Goal: Task Accomplishment & Management: Use online tool/utility

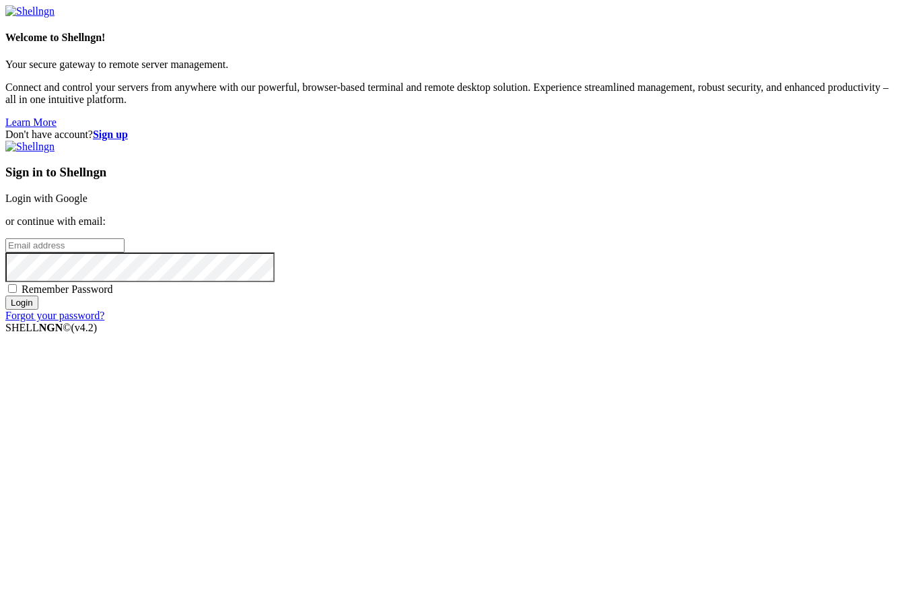
click at [125, 252] on input "email" at bounding box center [64, 245] width 119 height 14
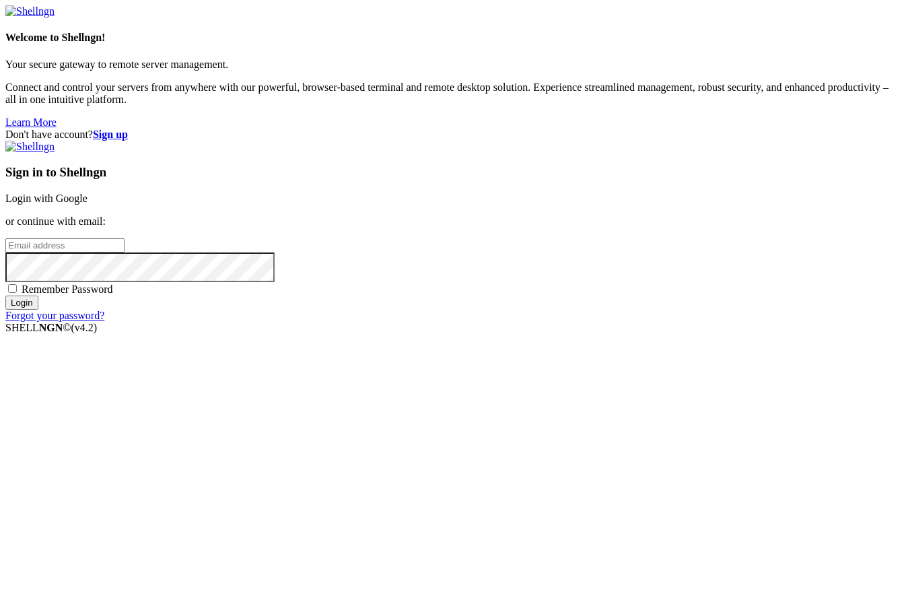
click at [5, 334] on com-1password-button at bounding box center [5, 334] width 0 height 0
type input "[EMAIL_ADDRESS][DOMAIN_NAME]"
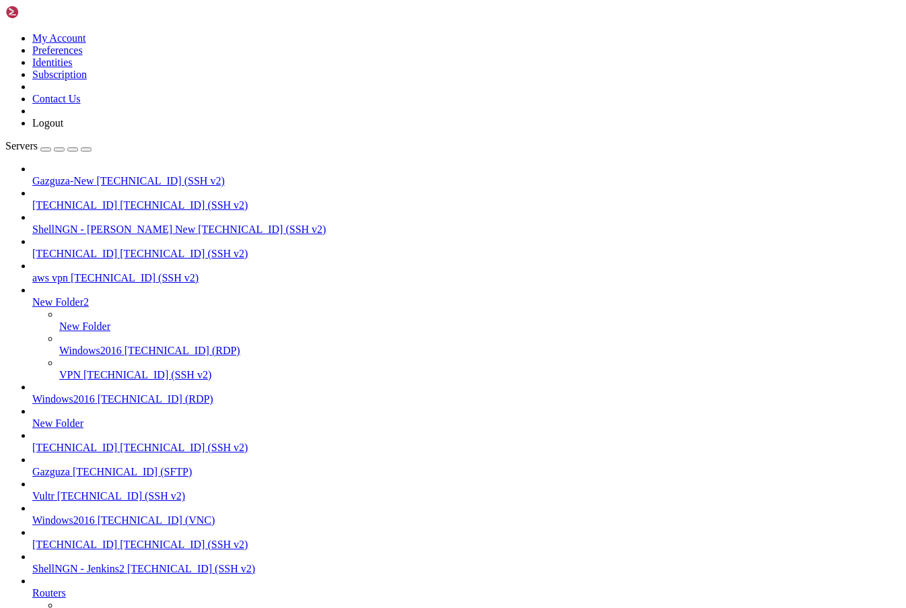
scroll to position [604, 0]
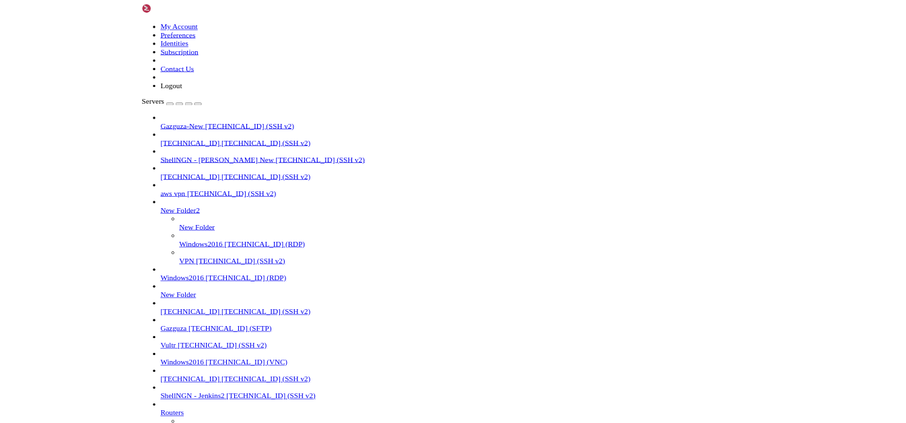
scroll to position [1, 0]
